Goal: Find specific page/section

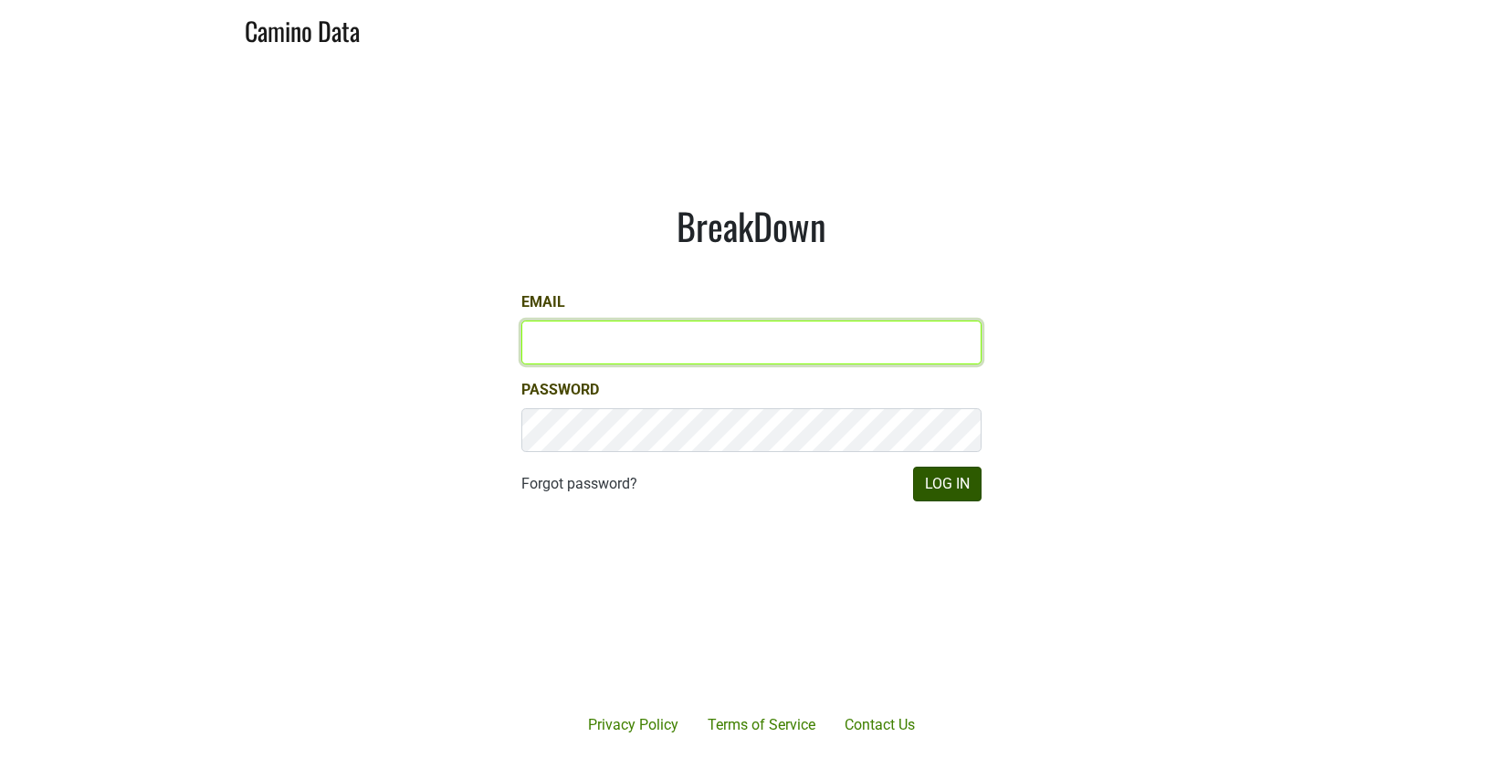
type input "sjh@desolasmezcal.com"
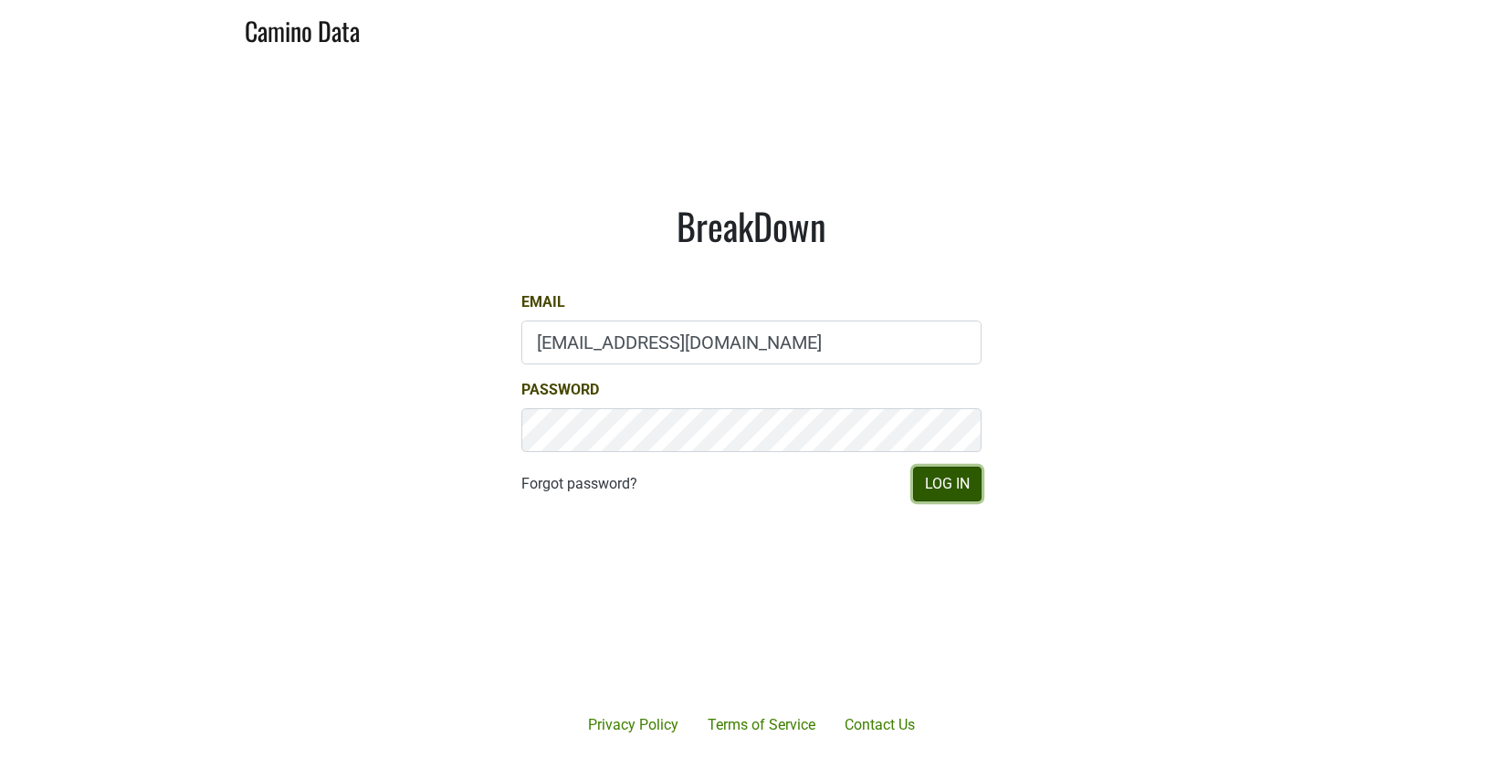
click at [936, 483] on button "Log In" at bounding box center [947, 484] width 68 height 35
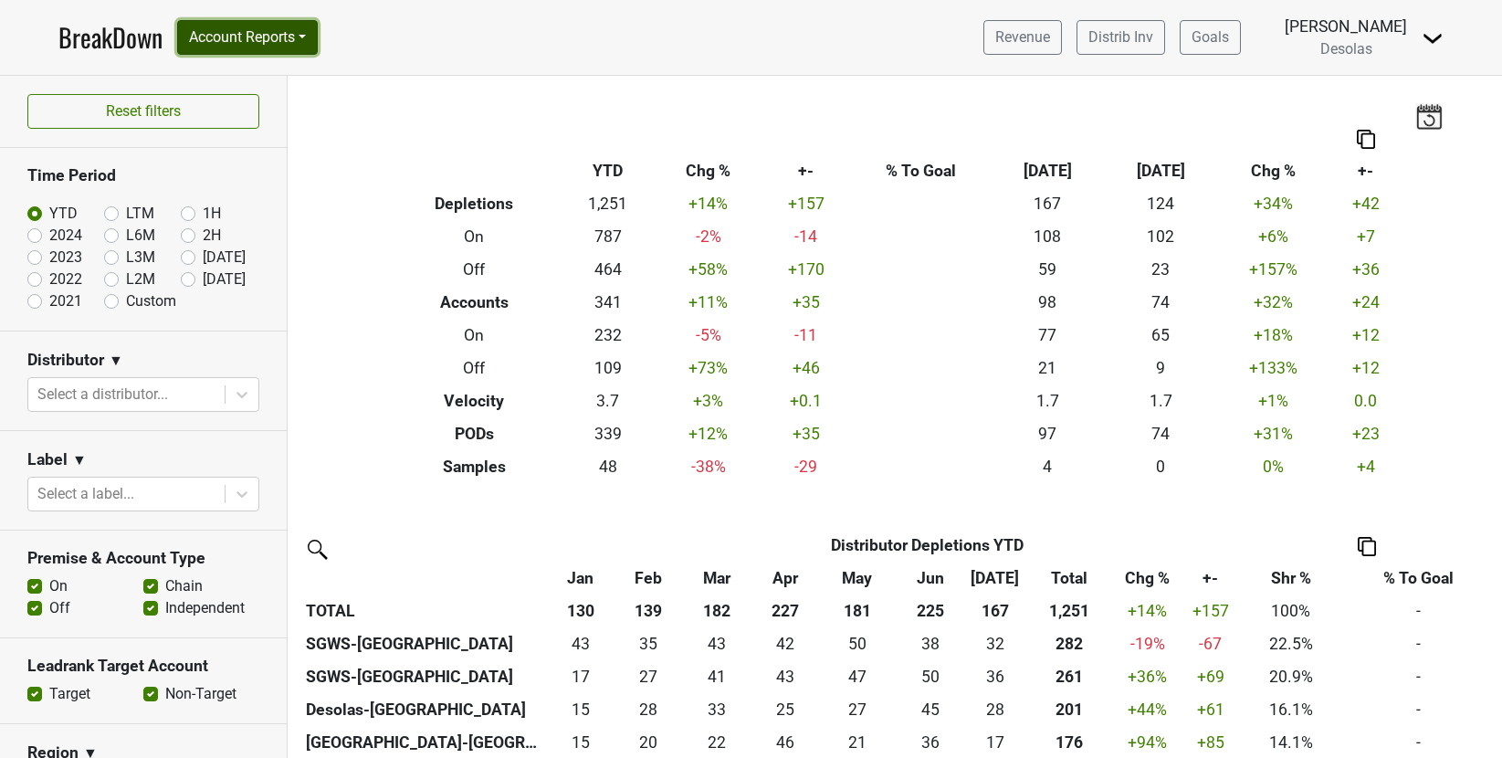
click at [267, 45] on button "Account Reports" at bounding box center [247, 37] width 141 height 35
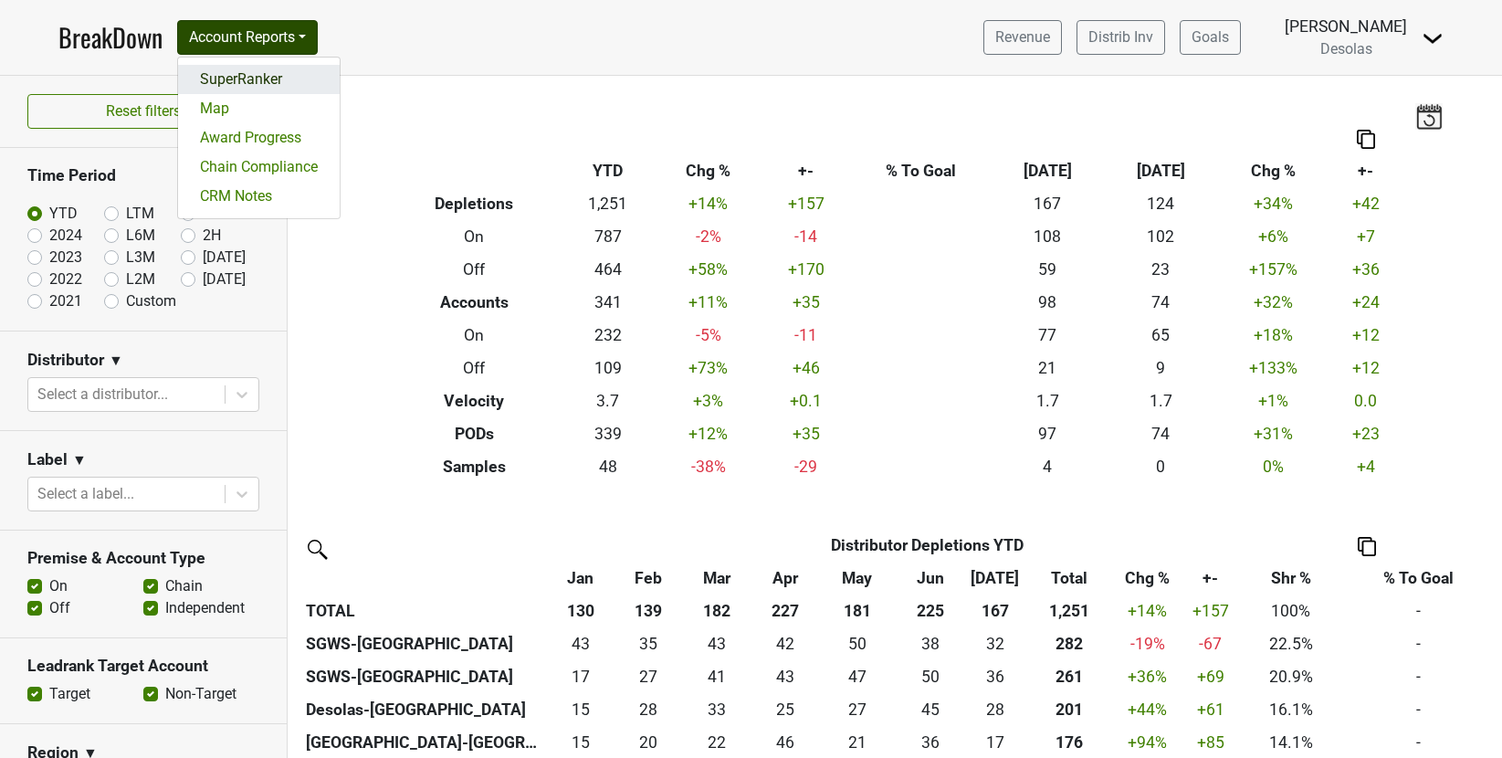
click at [271, 80] on link "SuperRanker" at bounding box center [259, 79] width 162 height 29
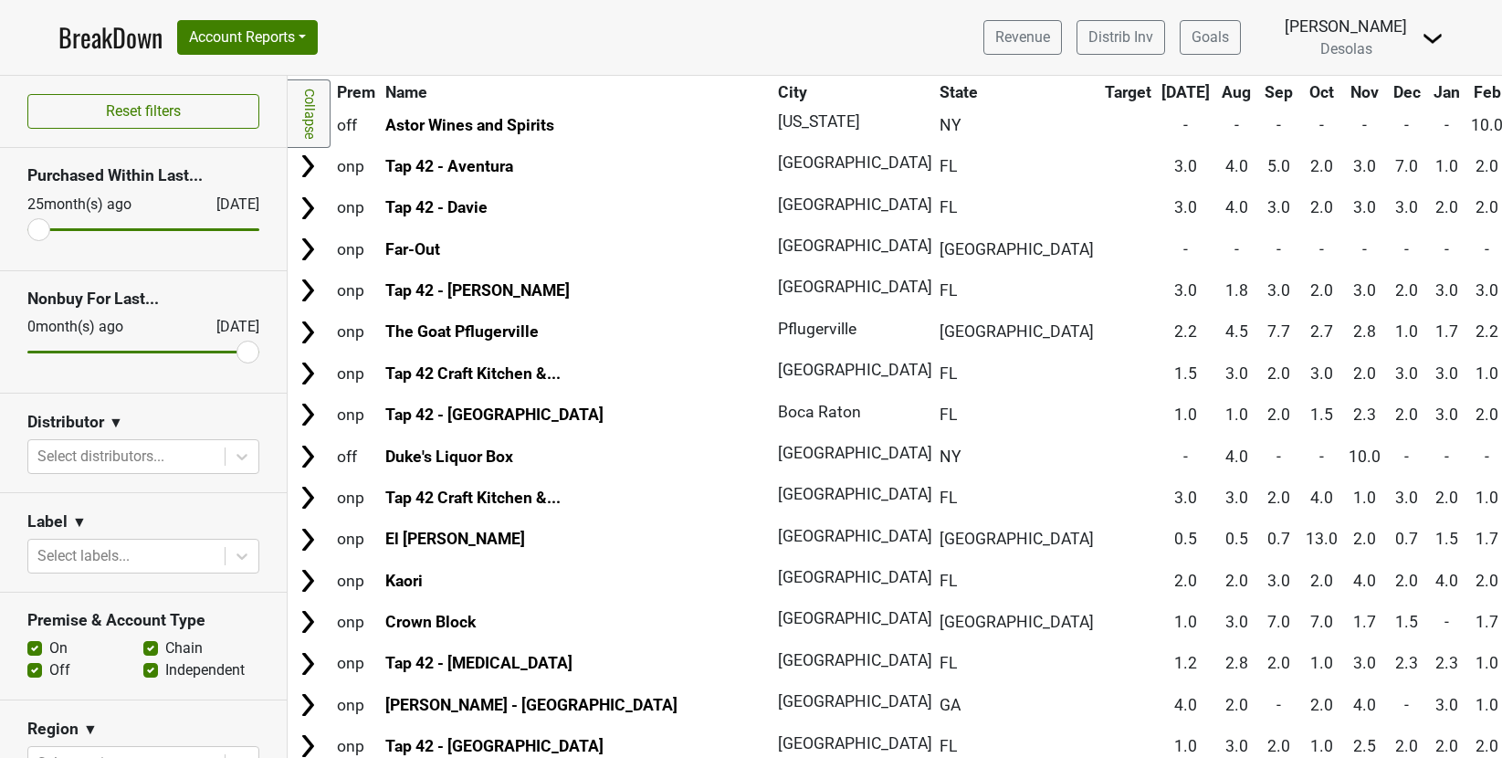
scroll to position [557, 0]
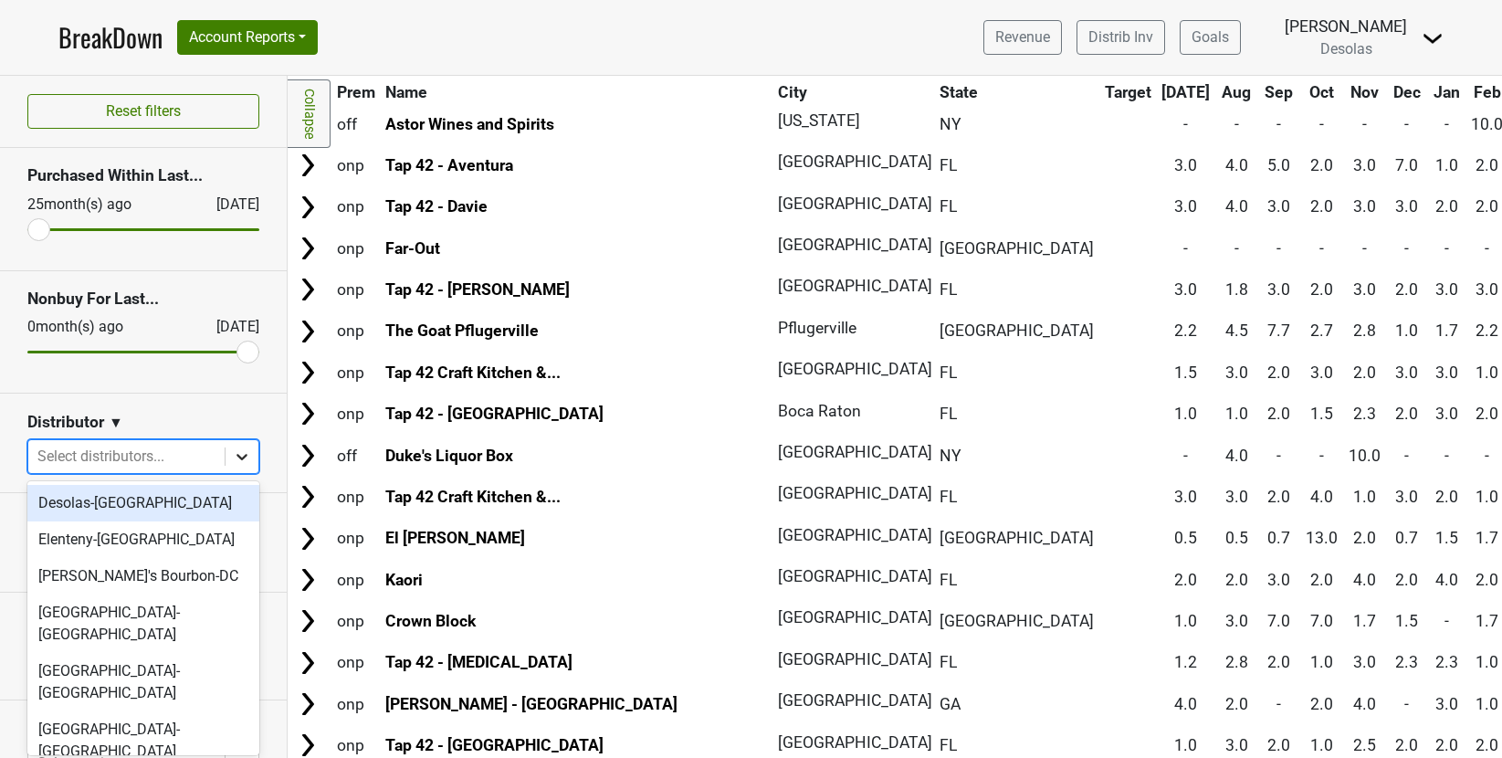
click at [246, 457] on icon at bounding box center [242, 456] width 18 height 18
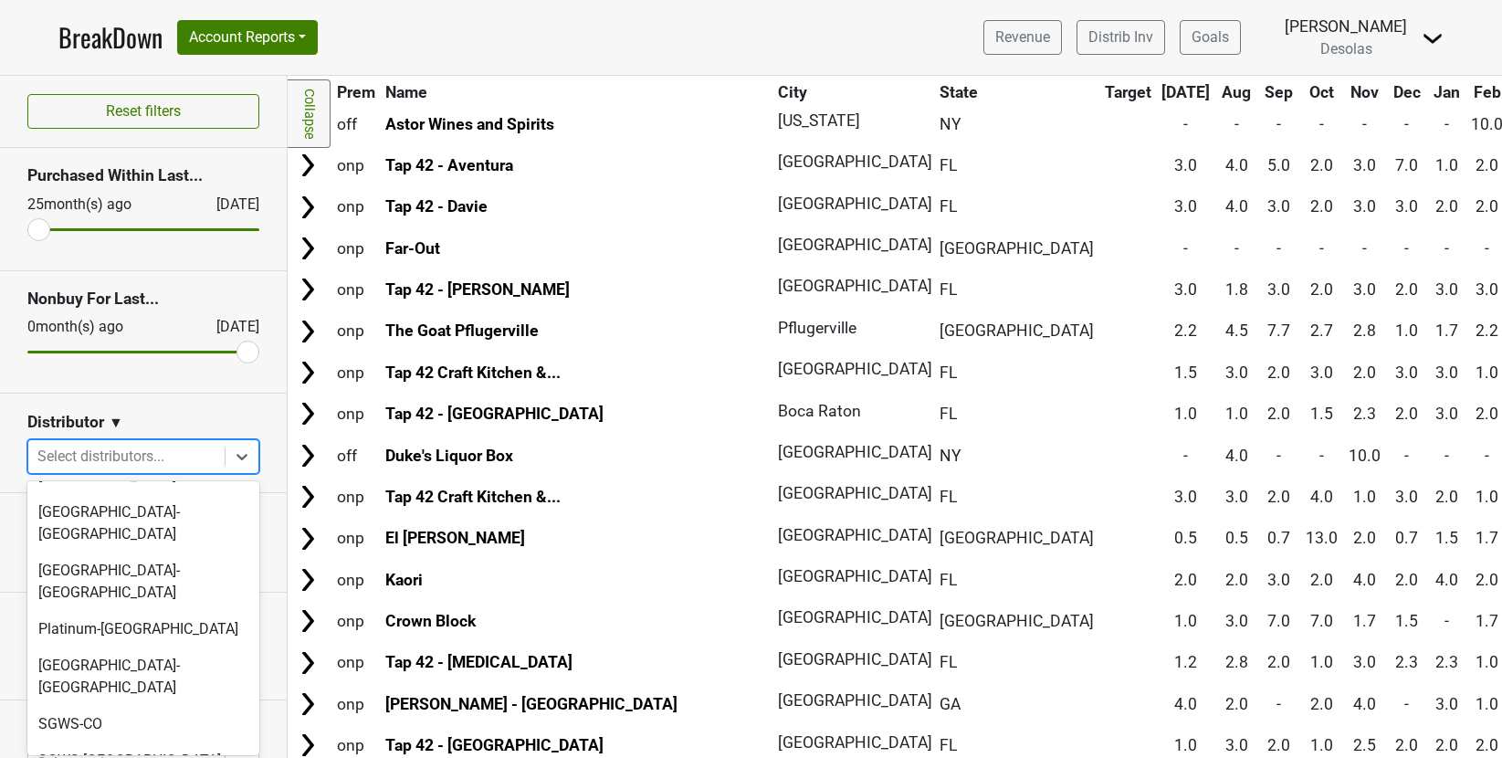
scroll to position [172, 0]
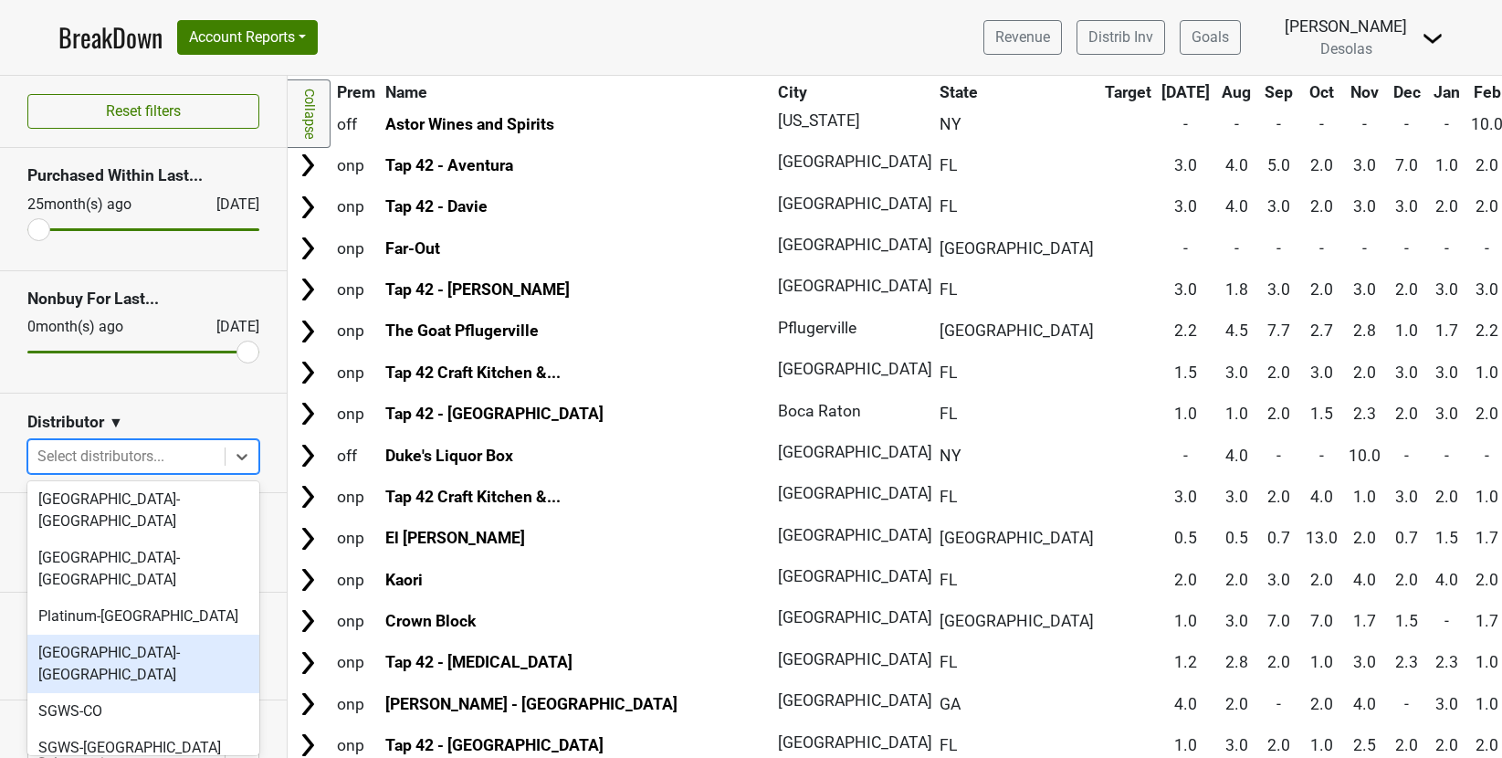
click at [128, 635] on div "[GEOGRAPHIC_DATA]-[GEOGRAPHIC_DATA]" at bounding box center [143, 664] width 232 height 58
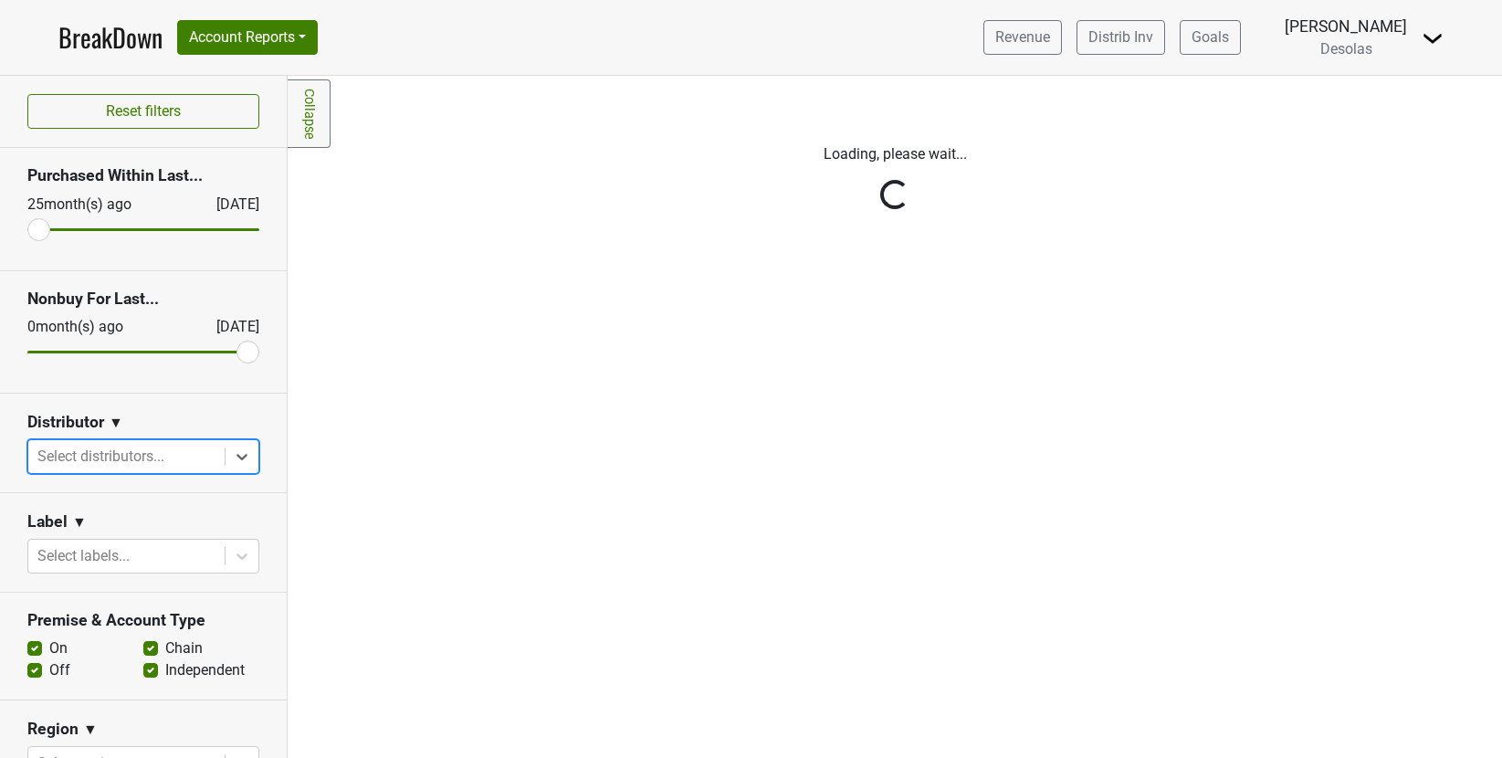
scroll to position [0, 0]
click at [240, 453] on div "Reset filters Purchased Within Last... [DATE] [DATE] Nonbuy For Last... [DATE] …" at bounding box center [144, 417] width 288 height 682
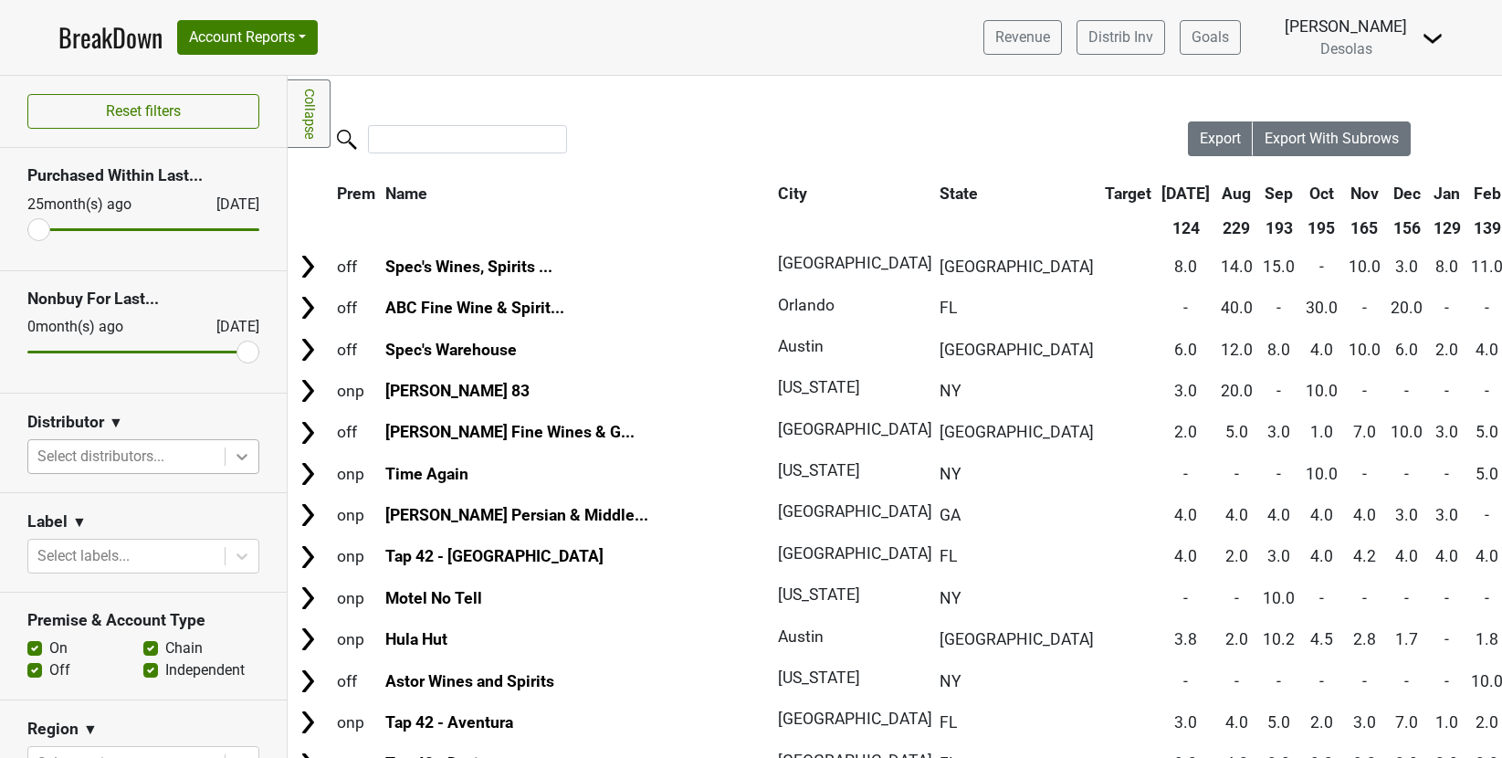
click at [249, 459] on icon at bounding box center [242, 456] width 18 height 18
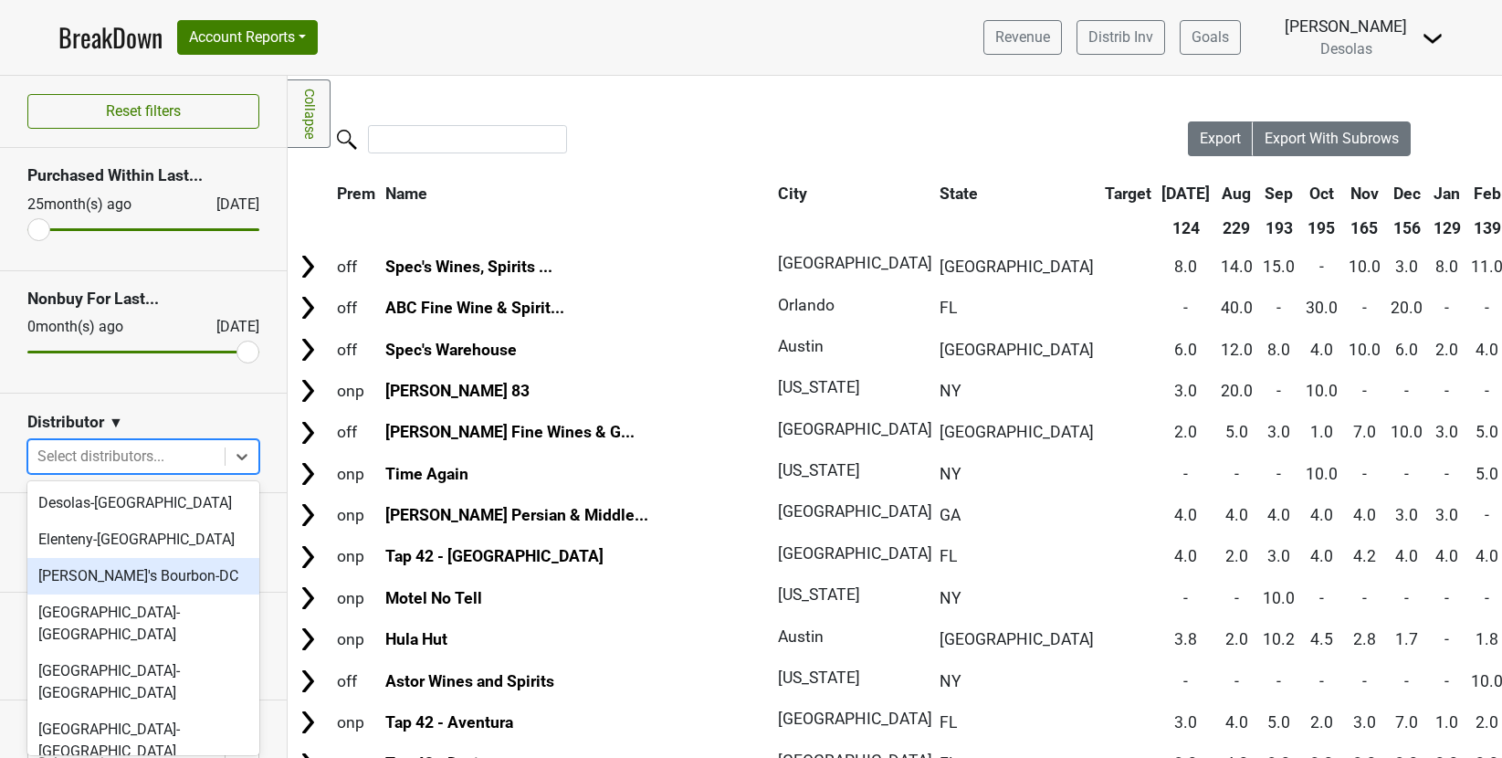
scroll to position [172, 0]
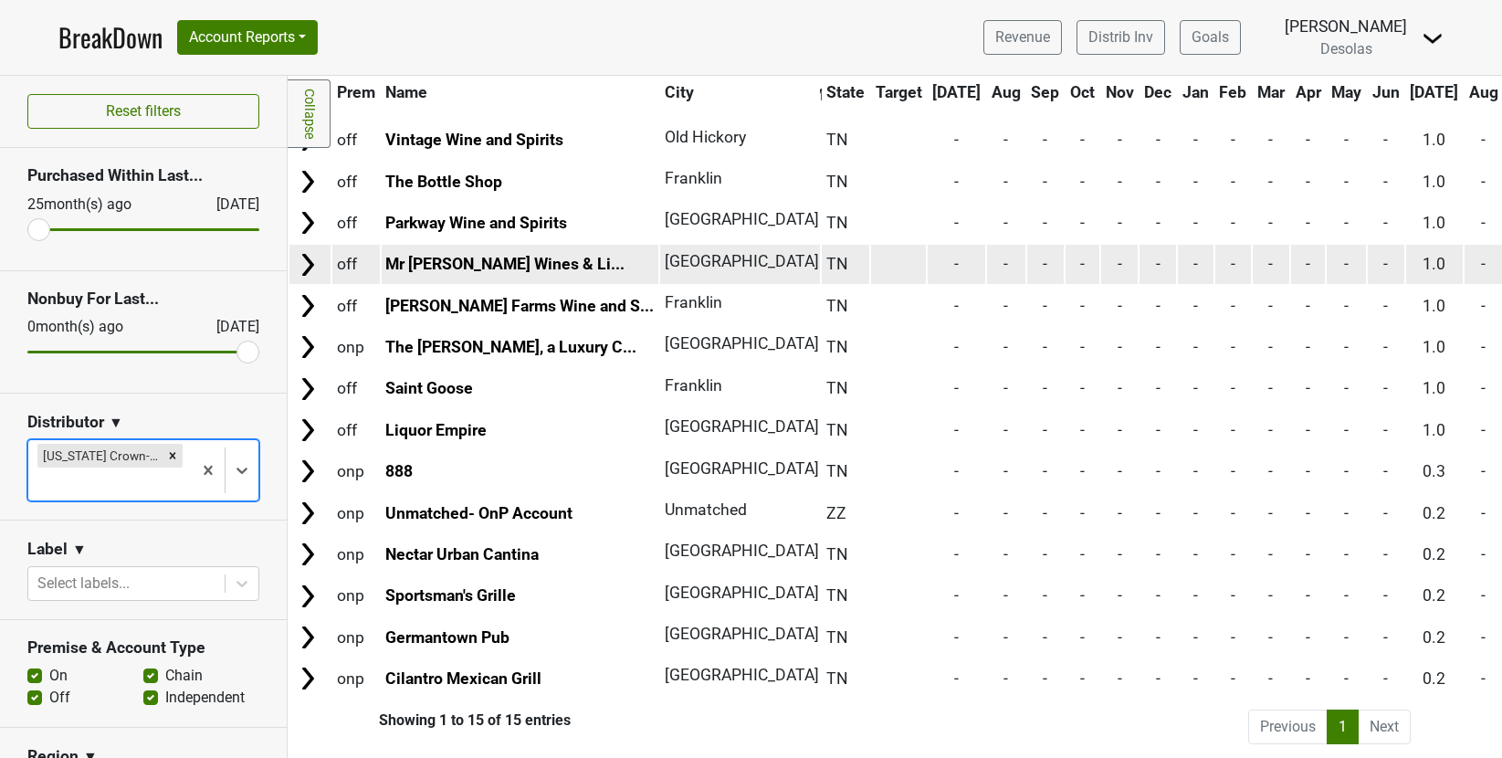
scroll to position [169, 0]
